Goal: Find specific page/section: Find specific page/section

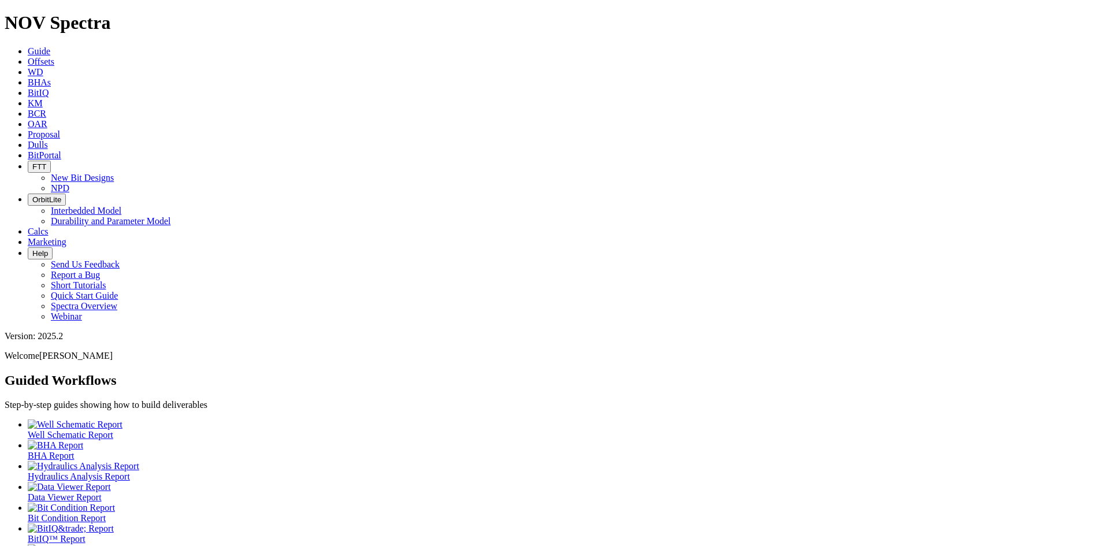
click at [28, 88] on icon at bounding box center [28, 93] width 0 height 10
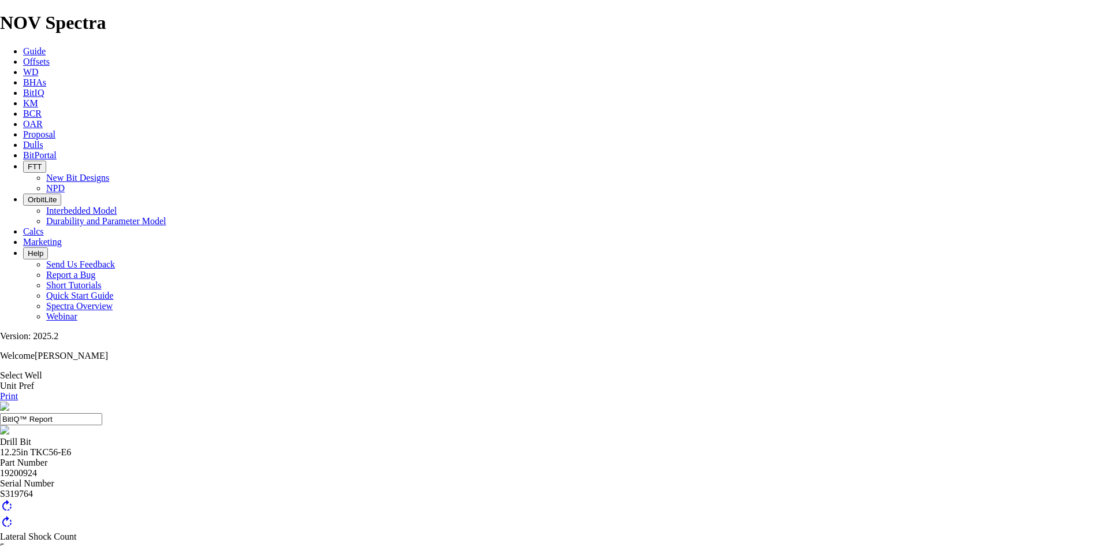
click at [403, 447] on div "12.25in TKC56-E6" at bounding box center [554, 452] width 1109 height 10
click at [407, 447] on div "12.25in TKC56-E6" at bounding box center [554, 452] width 1109 height 10
